Goal: Communication & Community: Answer question/provide support

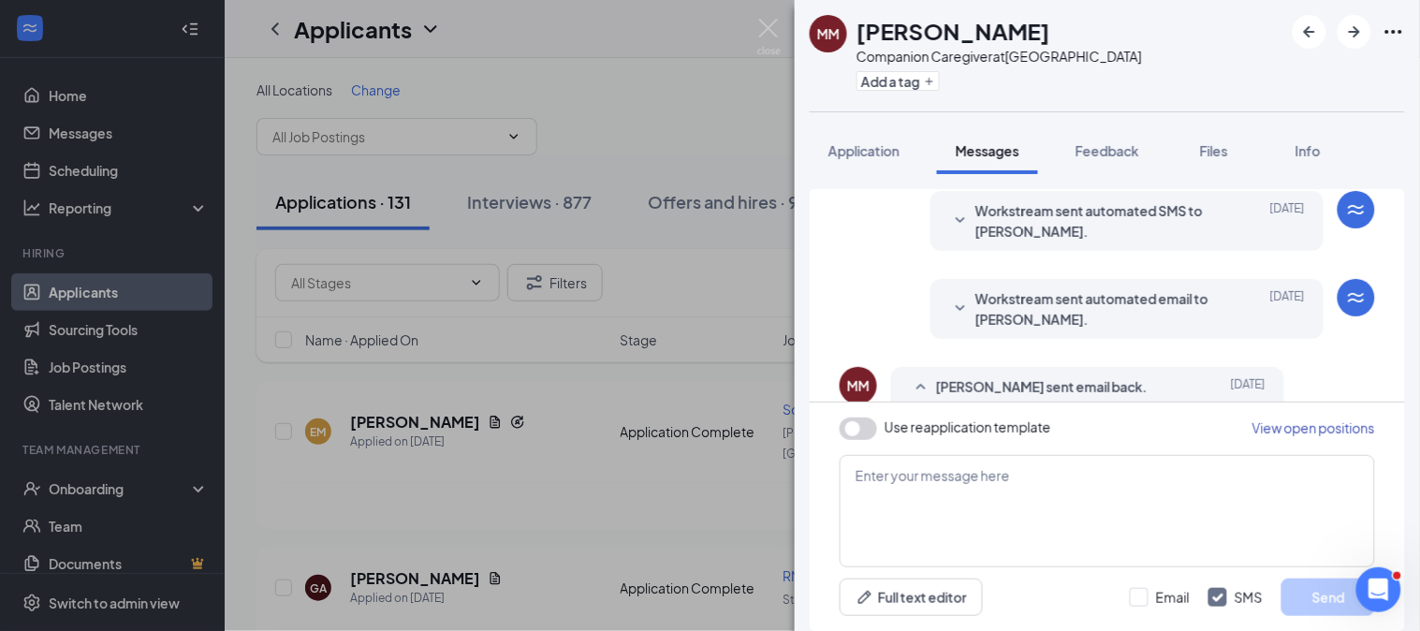
scroll to position [455, 0]
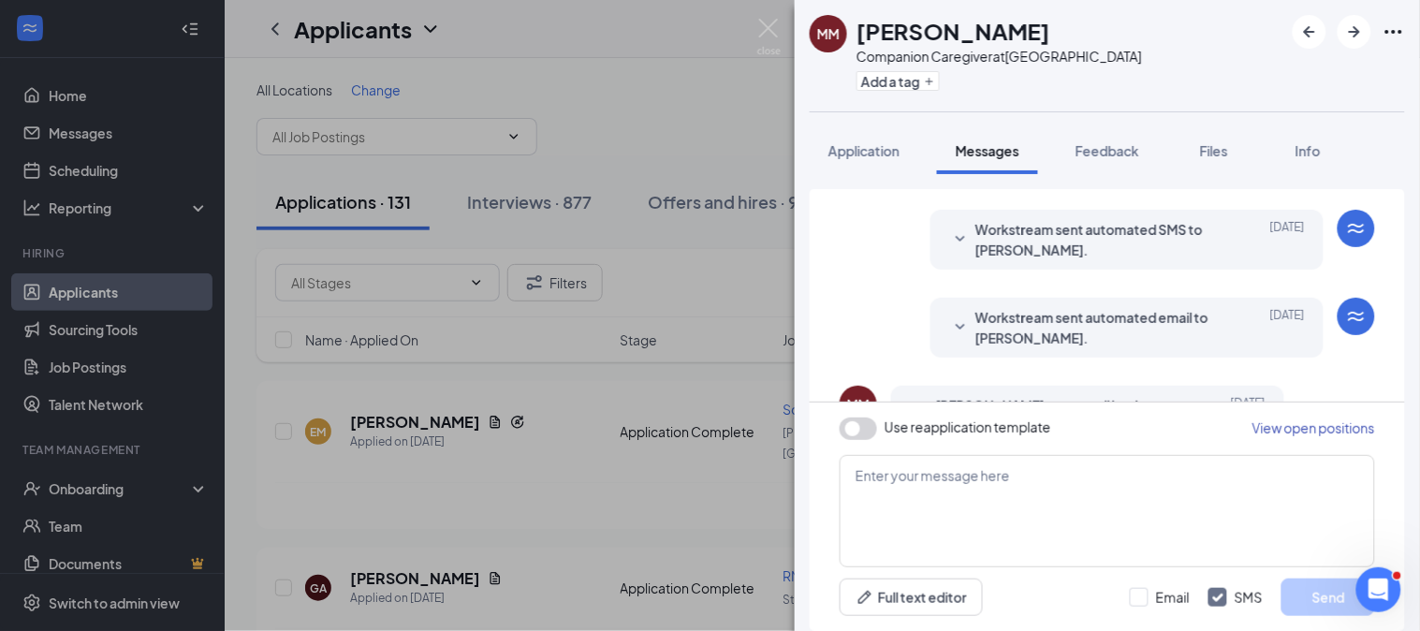
click at [1142, 331] on span "Workstream sent automated email to marvin munoz." at bounding box center [1097, 327] width 245 height 41
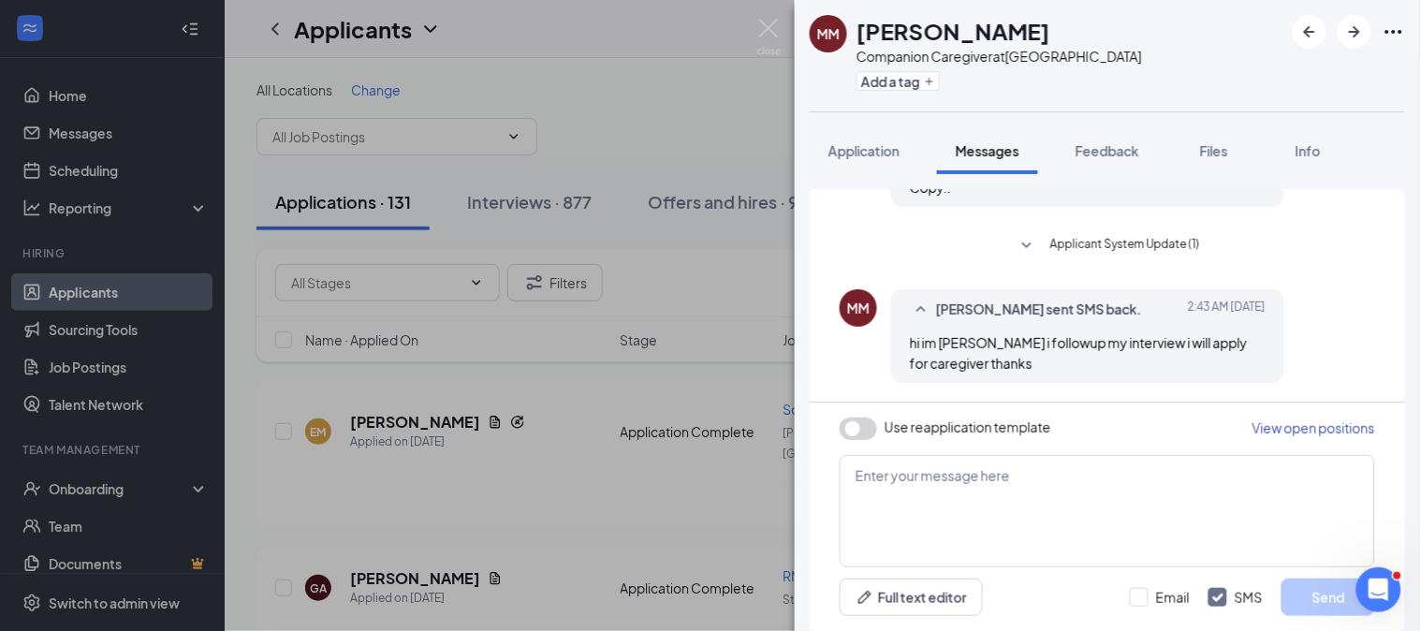
scroll to position [1148, 0]
click at [885, 424] on span "Use reapplication template" at bounding box center [968, 426] width 167 height 19
click at [887, 155] on span "Application" at bounding box center [863, 150] width 71 height 17
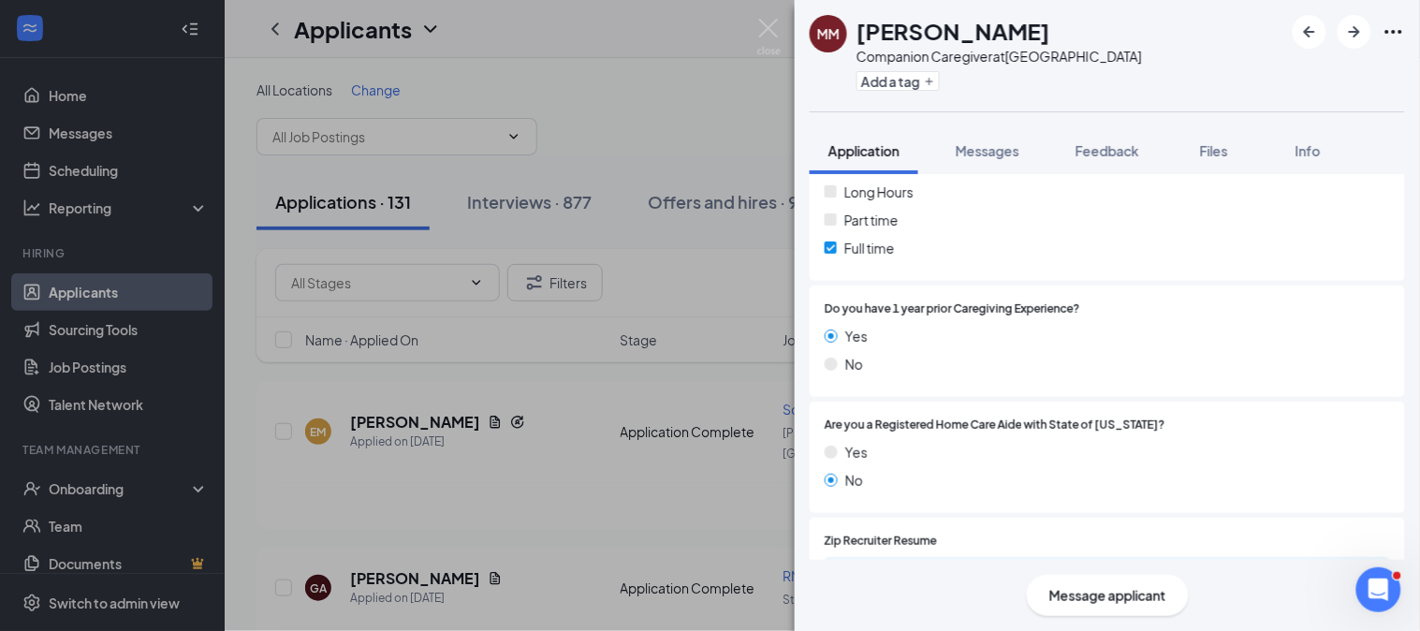
scroll to position [856, 0]
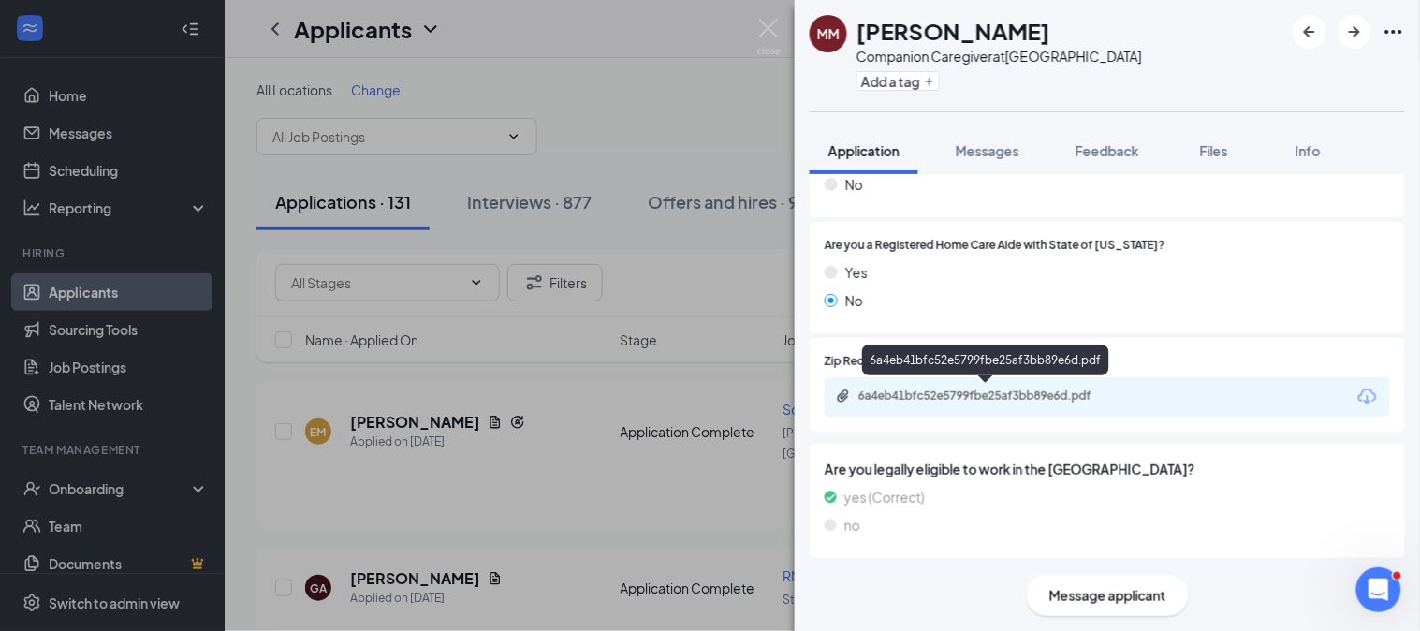
click at [990, 408] on div "6a4eb41bfc52e5799fbe25af3bb89e6d.pdf" at bounding box center [1107, 396] width 565 height 39
click at [1005, 389] on div "6a4eb41bfc52e5799fbe25af3bb89e6d.pdf" at bounding box center [989, 395] width 262 height 15
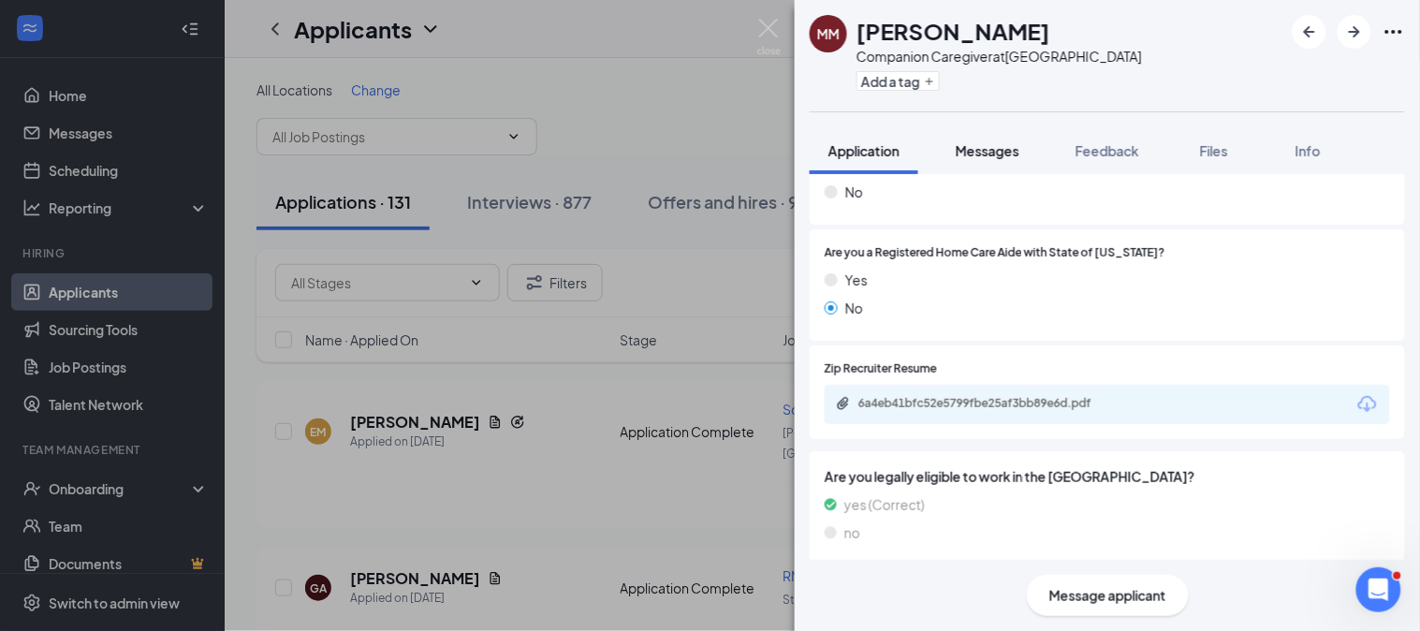
click at [986, 144] on span "Messages" at bounding box center [988, 150] width 64 height 17
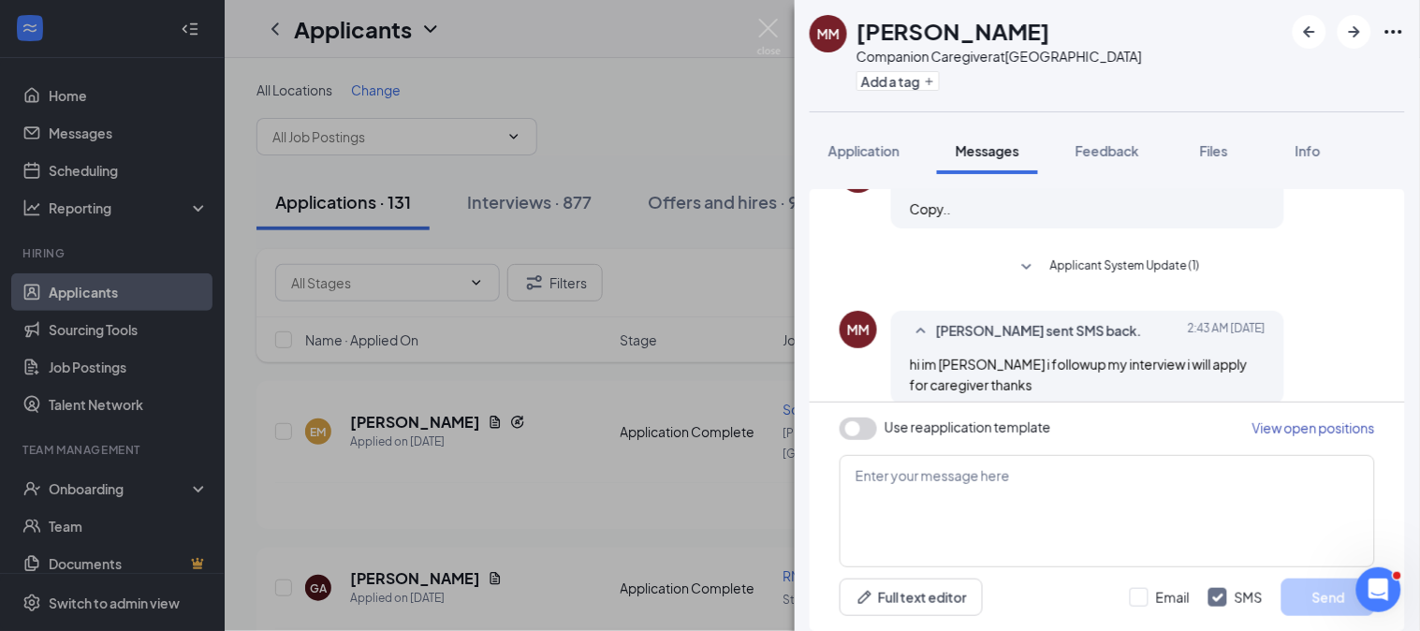
scroll to position [705, 0]
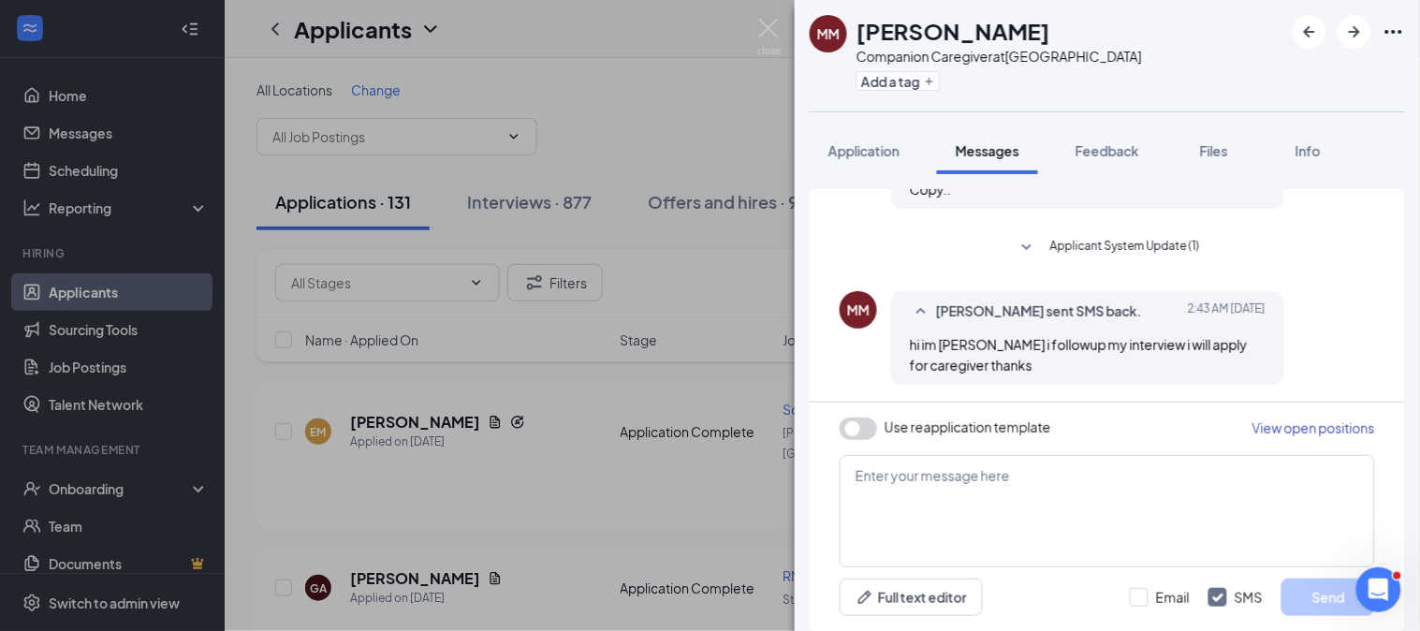
click at [871, 423] on button "button" at bounding box center [858, 428] width 37 height 22
type textarea "Hi {{applicant_first_name}}, Thank you for previously applying to the {{positio…"
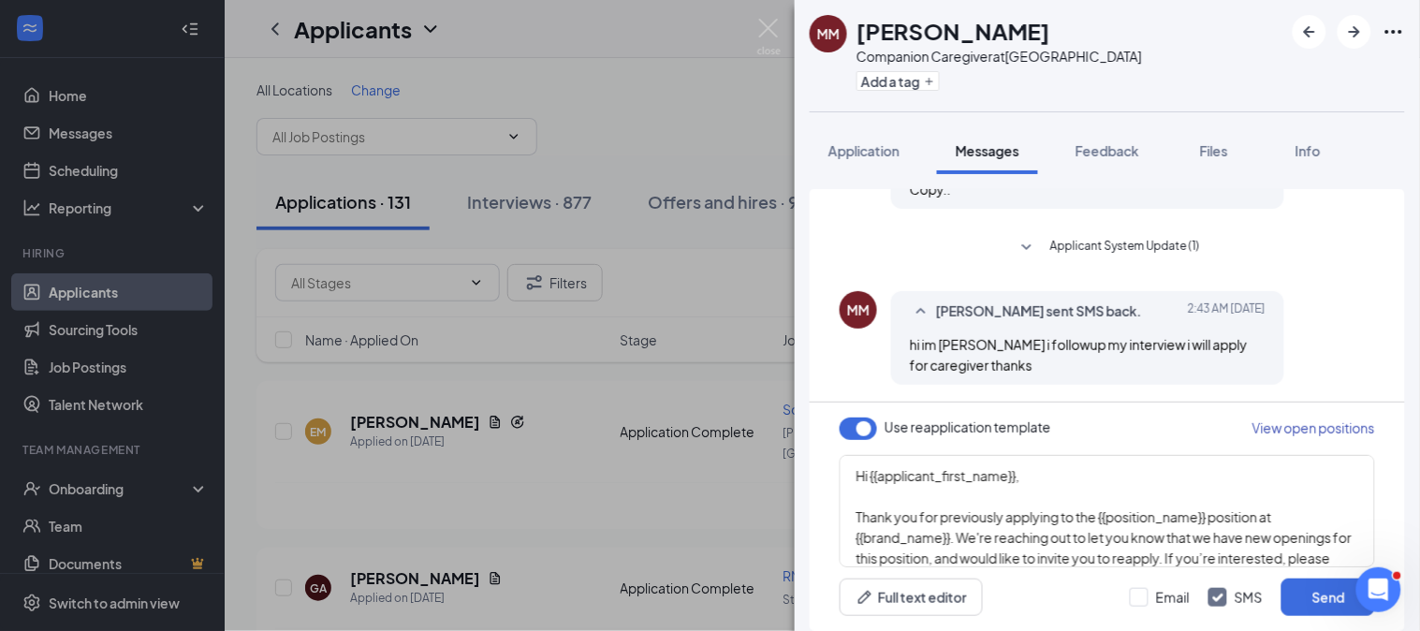
drag, startPoint x: 1170, startPoint y: 602, endPoint x: 1200, endPoint y: 597, distance: 30.3
click at [1173, 602] on input "Email" at bounding box center [1160, 597] width 60 height 19
checkbox input "true"
click at [1298, 605] on button "Send" at bounding box center [1328, 596] width 94 height 37
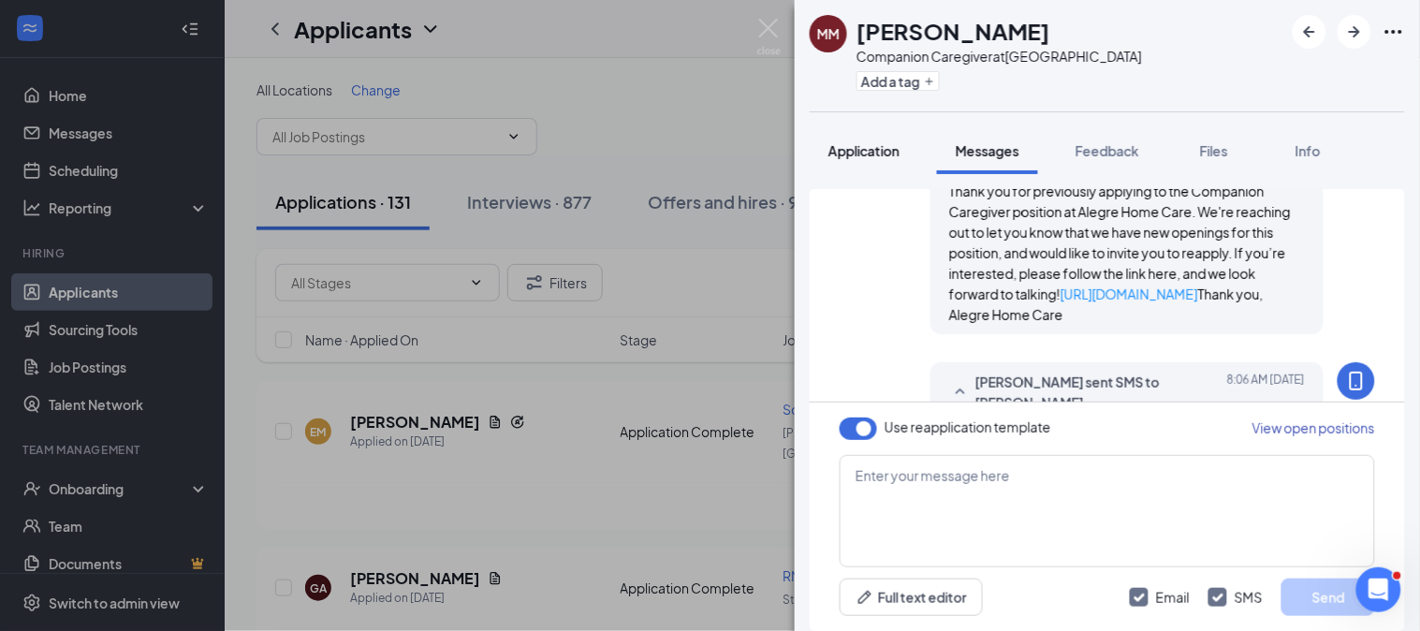
scroll to position [1337, 0]
